Goal: Task Accomplishment & Management: Manage account settings

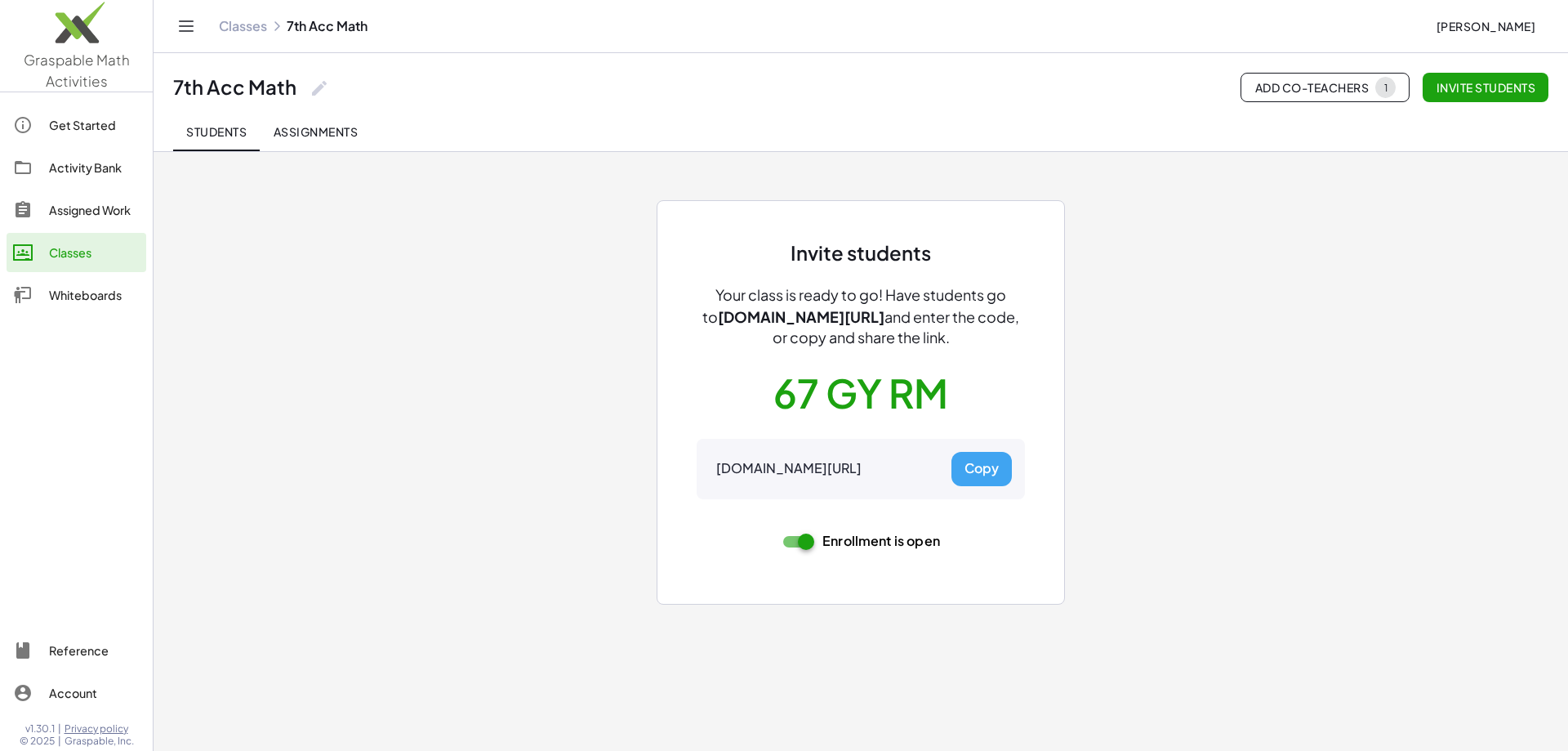
click at [997, 477] on button "Copy" at bounding box center [981, 468] width 60 height 35
click at [82, 245] on div "Classes" at bounding box center [95, 253] width 91 height 20
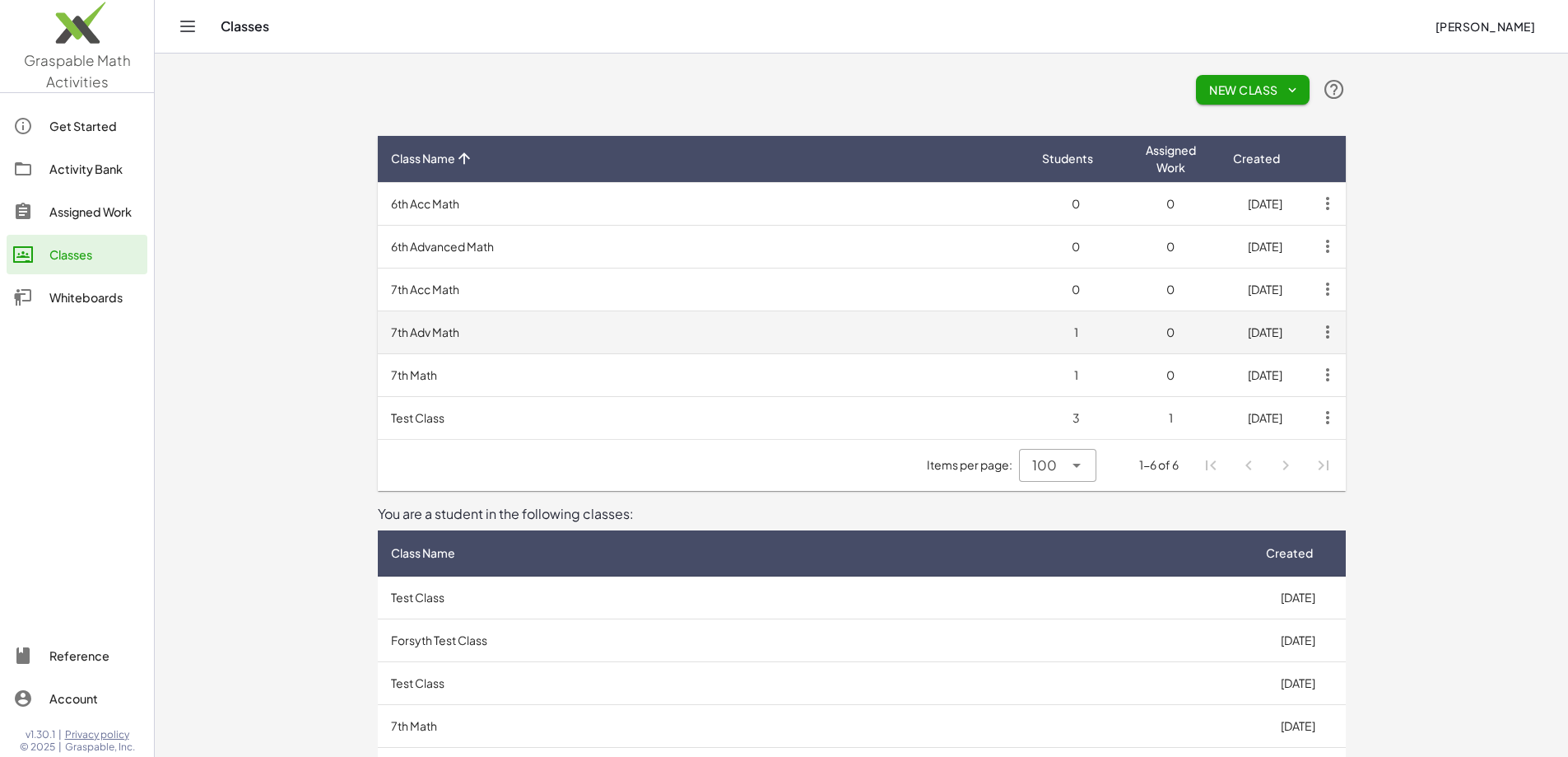
click at [377, 328] on td "7th Adv Math" at bounding box center [703, 332] width 651 height 43
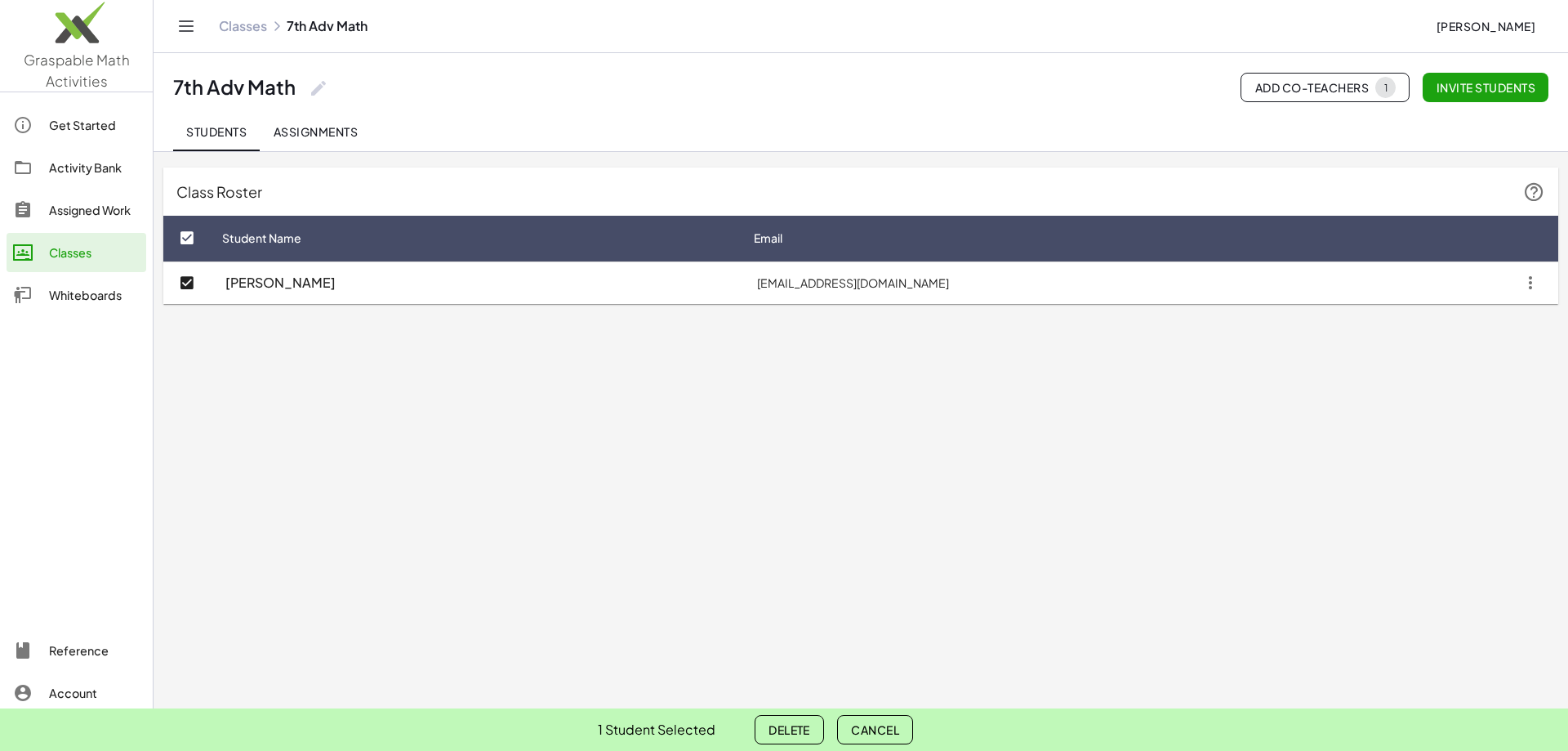
click at [1529, 284] on icon "button" at bounding box center [1530, 283] width 30 height 30
click at [1463, 364] on div "Delete student" at bounding box center [1486, 363] width 95 height 20
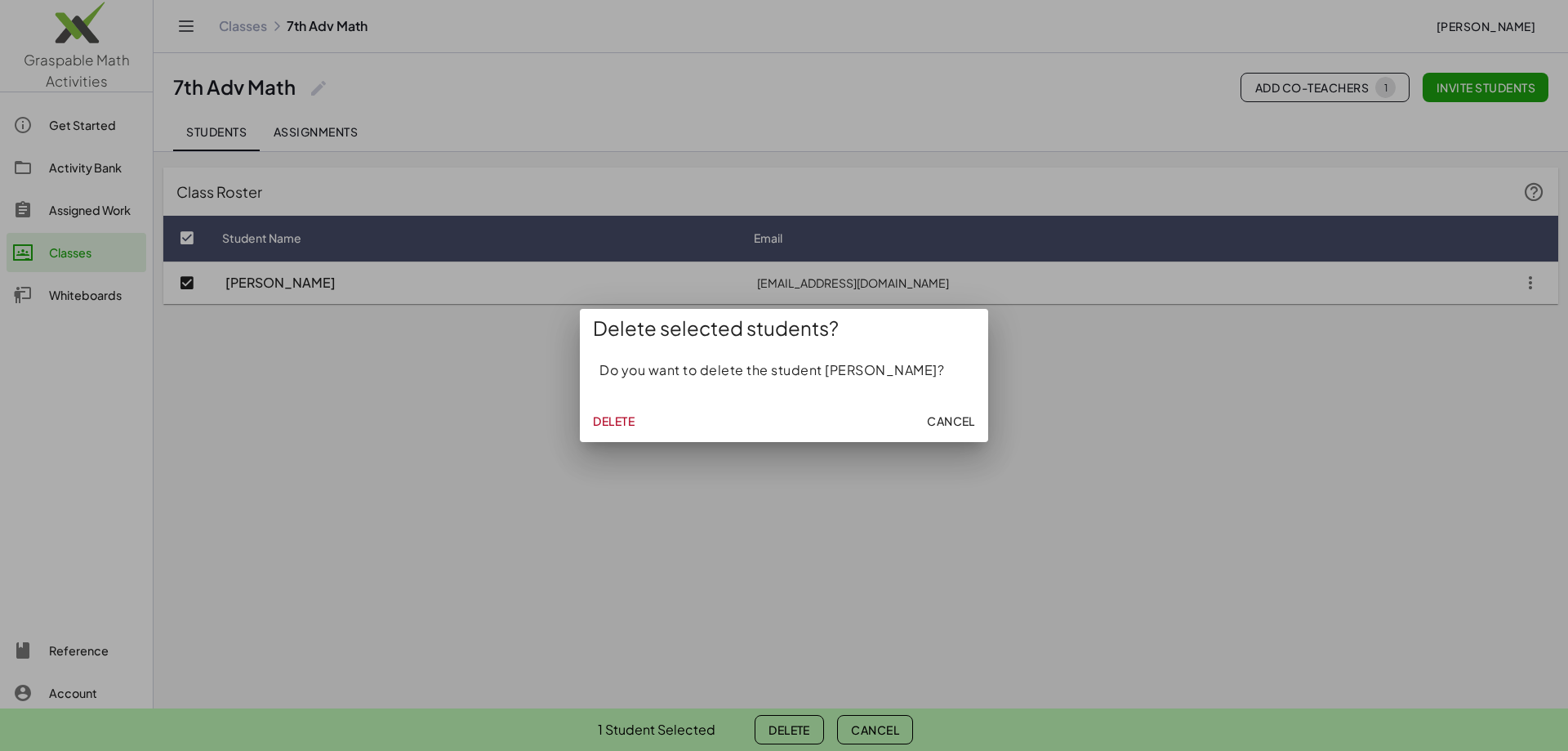
click at [616, 422] on span "Delete" at bounding box center [614, 420] width 41 height 15
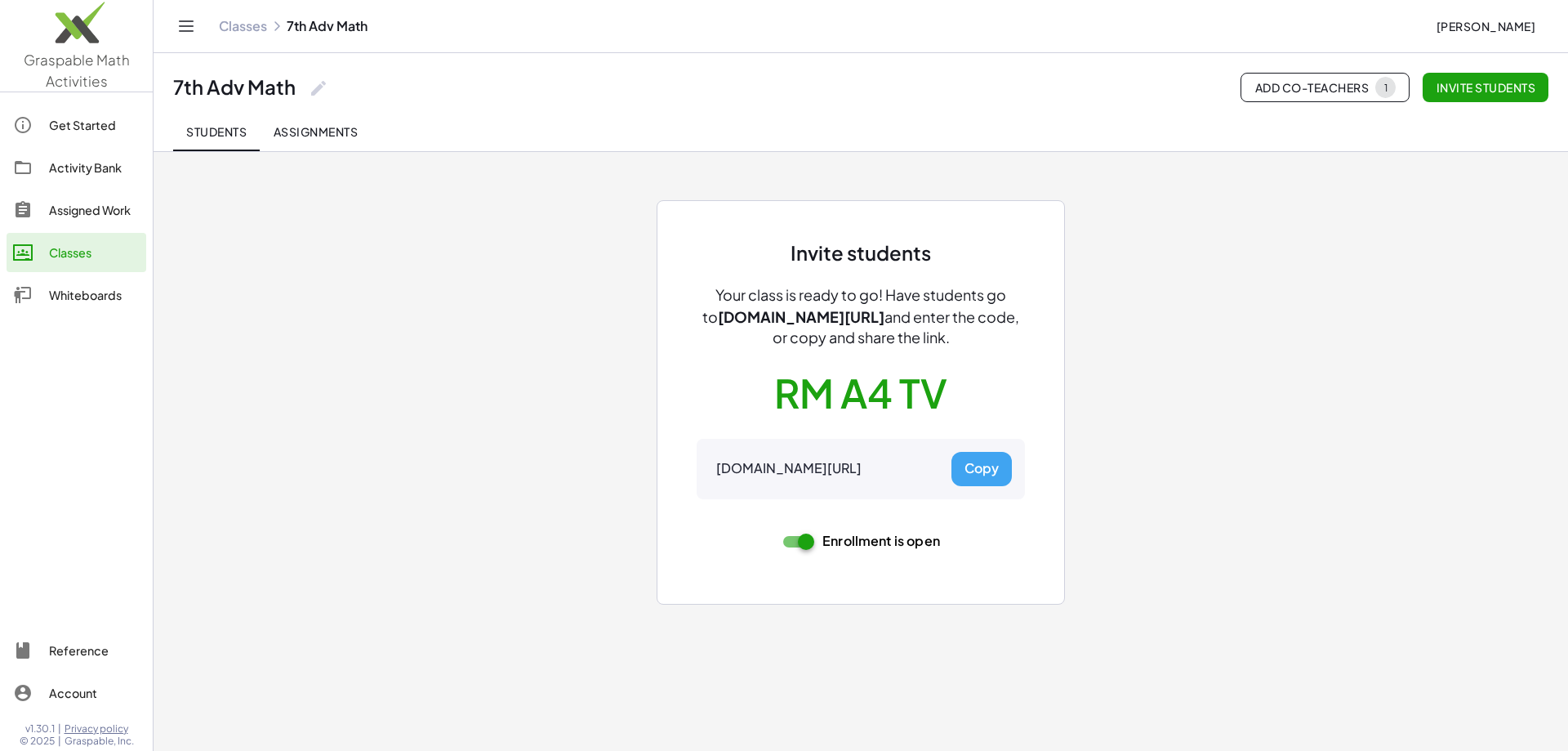
click at [997, 464] on button "Copy" at bounding box center [981, 468] width 60 height 35
click at [81, 246] on div "Classes" at bounding box center [95, 253] width 91 height 20
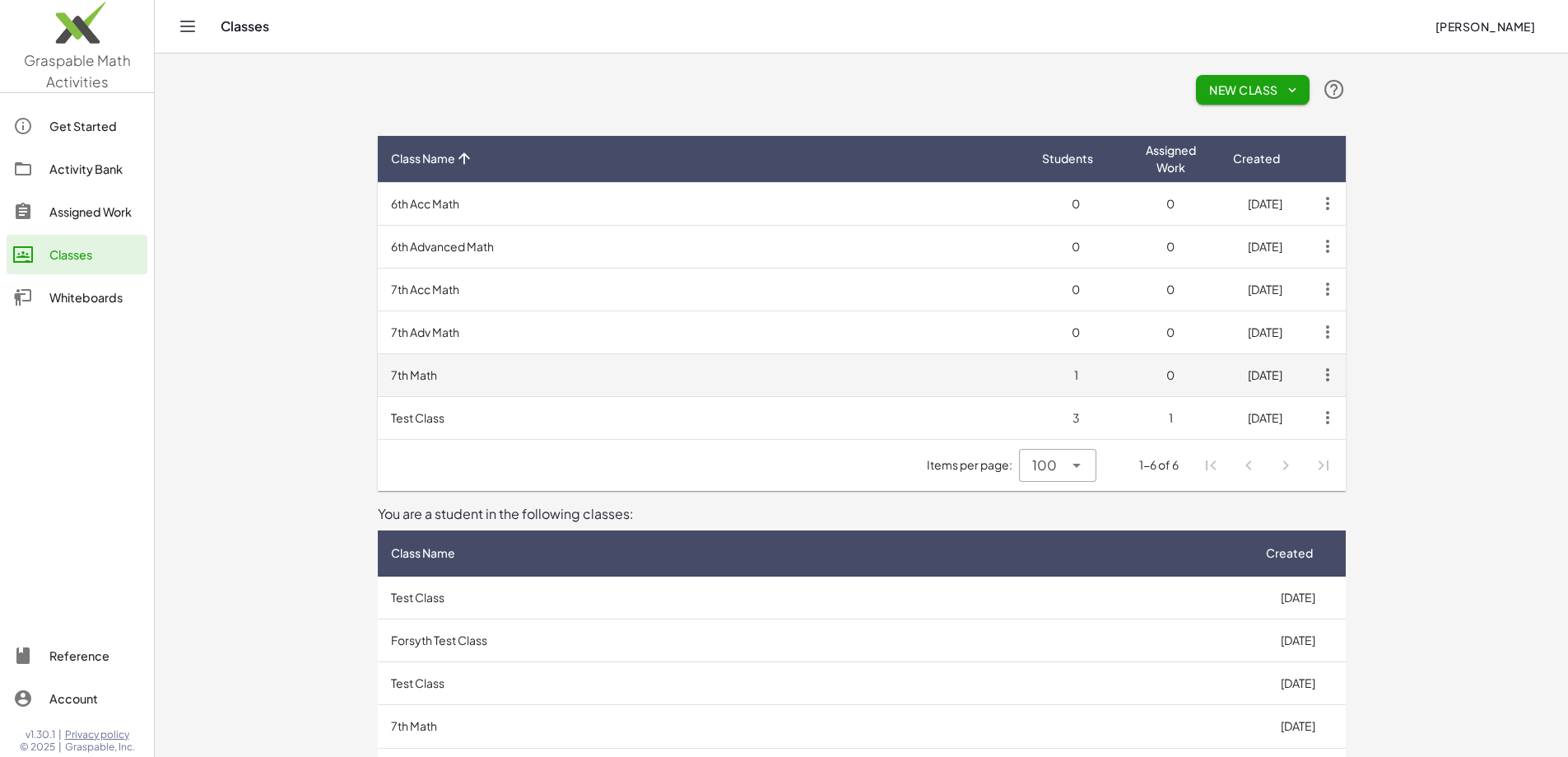
click at [377, 373] on td "7th Math" at bounding box center [703, 375] width 651 height 43
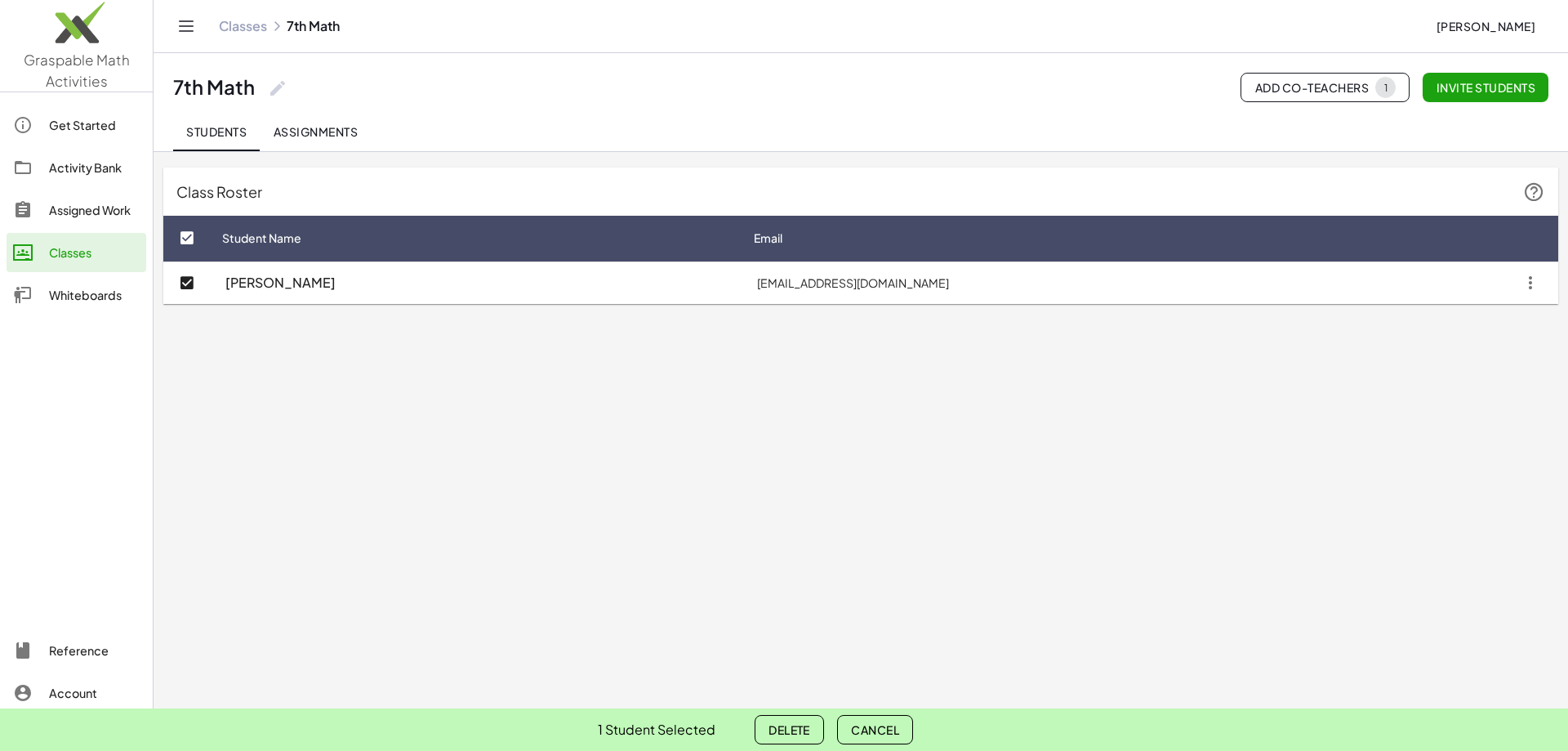
click at [1532, 289] on icon "button" at bounding box center [1530, 283] width 30 height 30
click at [1474, 370] on div "Delete student" at bounding box center [1486, 363] width 95 height 20
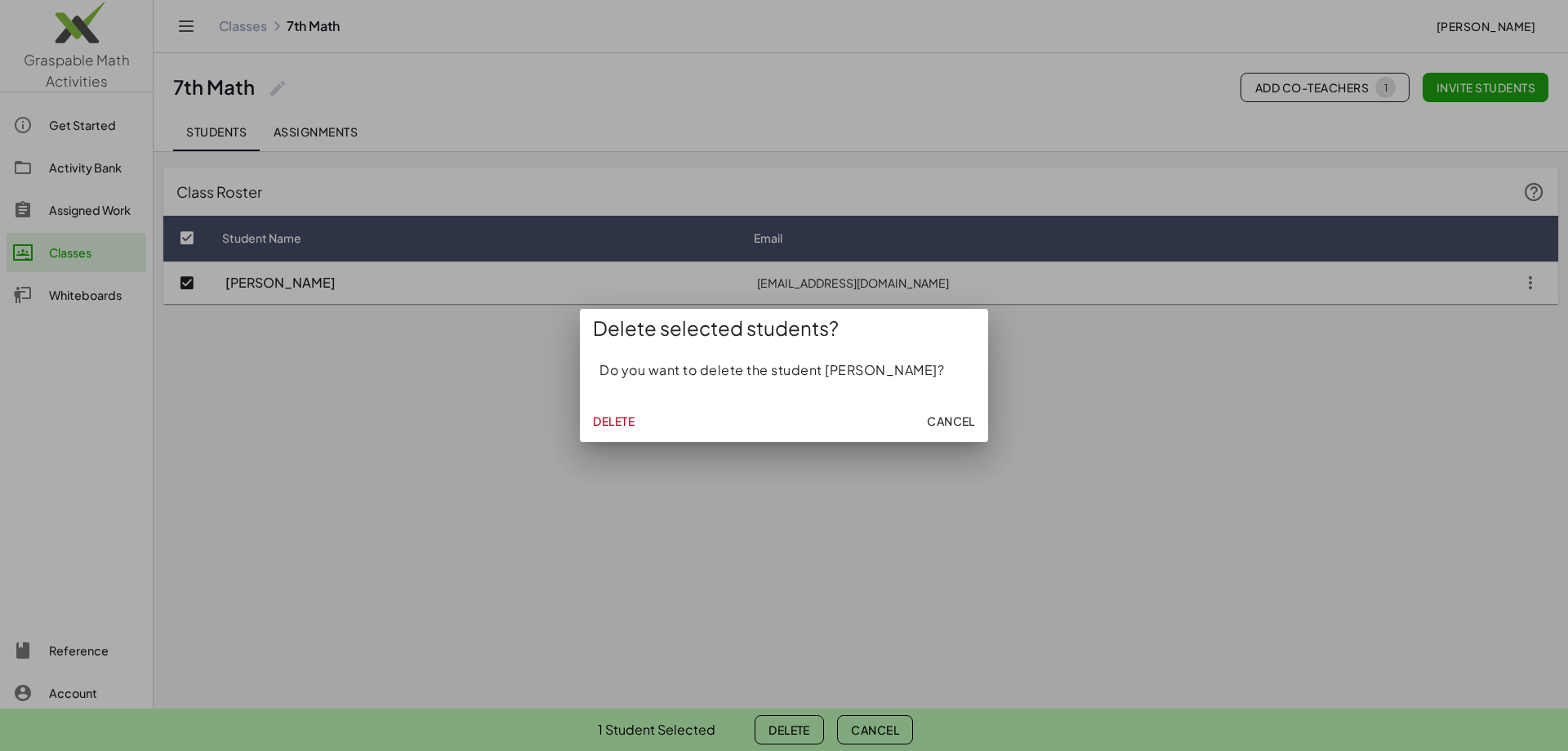
click at [612, 423] on span "Delete" at bounding box center [614, 420] width 41 height 15
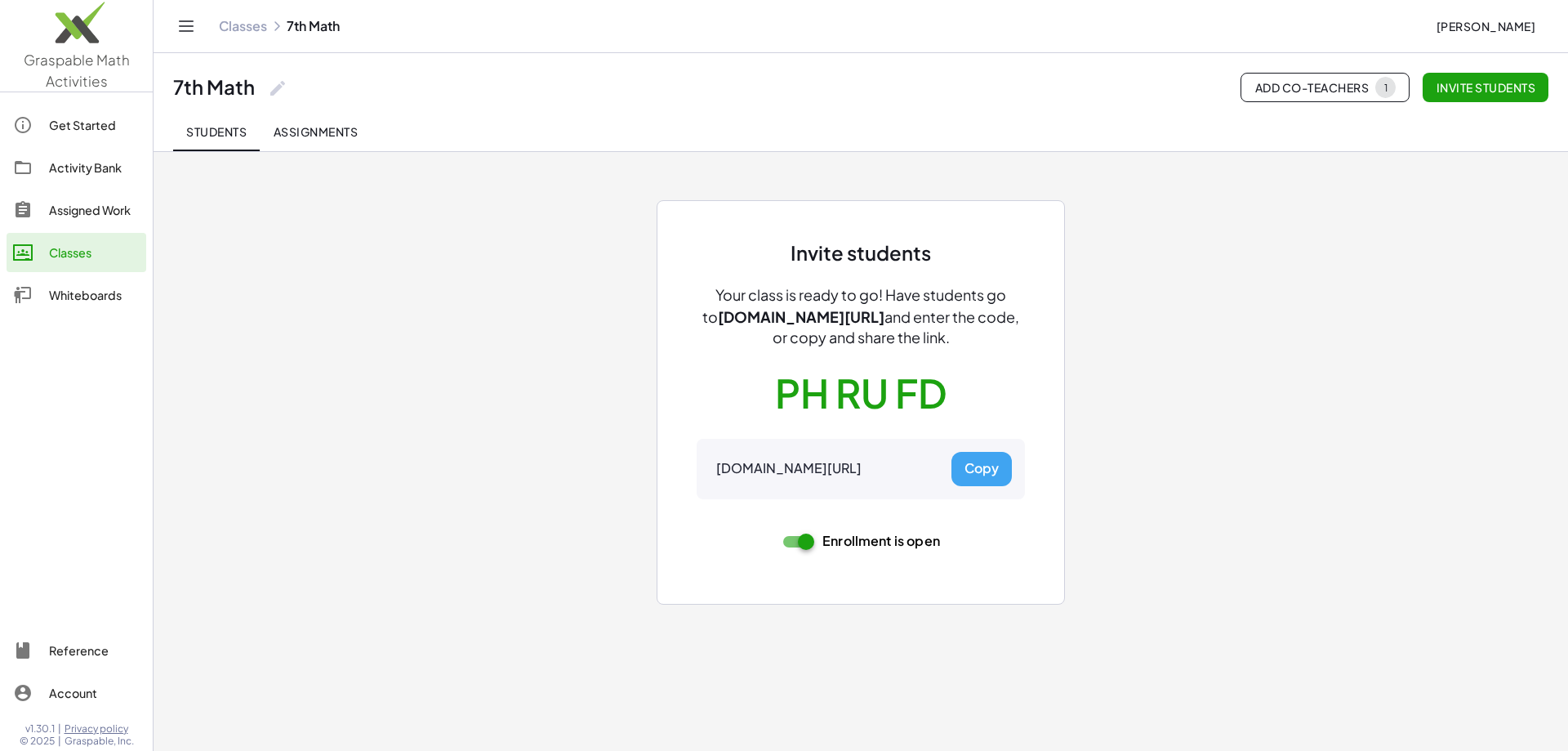
click at [978, 467] on button "Copy" at bounding box center [981, 468] width 60 height 35
